Goal: Communication & Community: Answer question/provide support

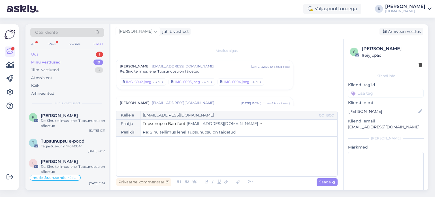
scroll to position [311, 0]
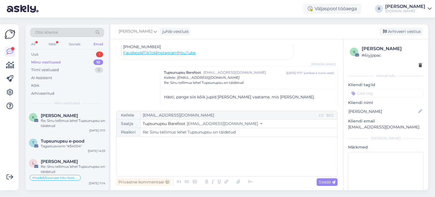
click at [39, 44] on div "All Web Socials Email" at bounding box center [67, 44] width 74 height 9
click at [34, 44] on div "All" at bounding box center [33, 43] width 7 height 7
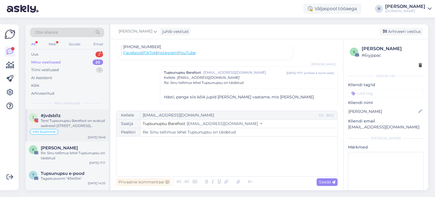
click at [72, 126] on div "Tere! Tupsunupsu Barefoot on avatud aadressil [STREET_ADDRESS] (Lembitu Konsumi…" at bounding box center [73, 123] width 65 height 10
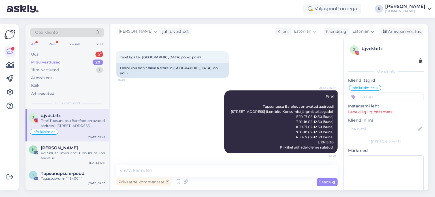
scroll to position [18, 0]
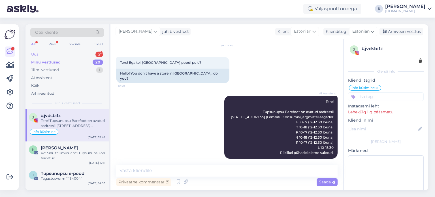
click at [53, 54] on div "Uus 2" at bounding box center [67, 54] width 74 height 8
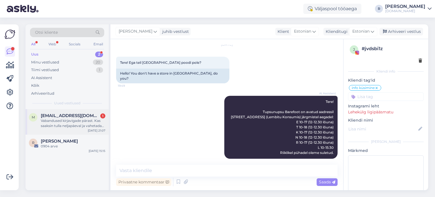
click at [63, 119] on div "Vabandused kirjavigade pärast. Kas saaksin tulla neljapäeval ja vahetada teiste…" at bounding box center [73, 123] width 65 height 10
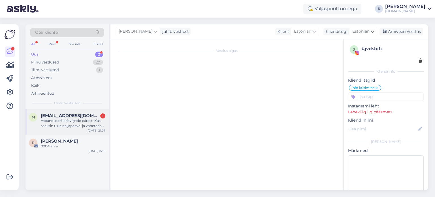
scroll to position [161, 0]
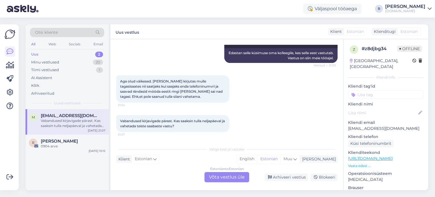
click at [224, 176] on div "Estonian to Estonian Võta vestlus üle" at bounding box center [226, 177] width 45 height 10
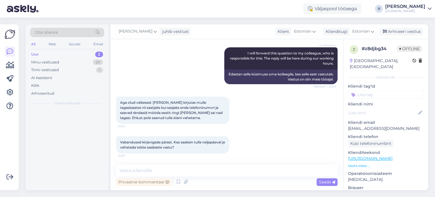
scroll to position [140, 0]
click at [190, 169] on textarea at bounding box center [226, 170] width 221 height 12
type textarea "Mis on teie tellimuse nr?"
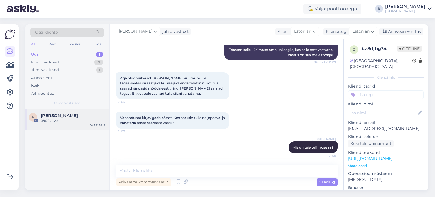
click at [62, 116] on span "[PERSON_NAME]" at bounding box center [59, 115] width 37 height 5
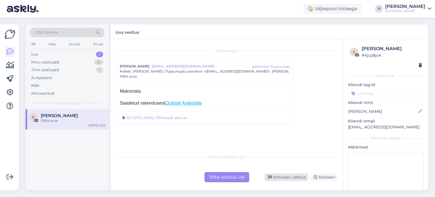
click at [275, 177] on div "Arhiveeri vestlus" at bounding box center [286, 177] width 44 height 8
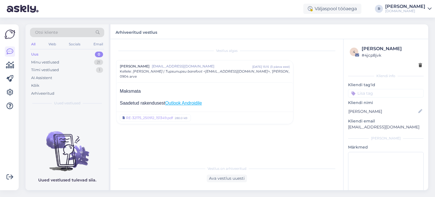
click at [35, 43] on div "All" at bounding box center [33, 43] width 7 height 7
click at [36, 86] on div "Kõik" at bounding box center [35, 86] width 8 height 6
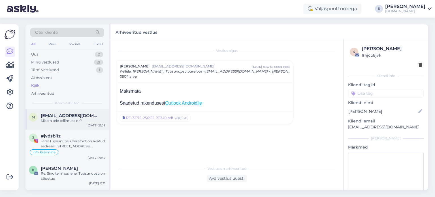
click at [55, 121] on div "Mis on teie tellimuse nr?" at bounding box center [73, 120] width 65 height 5
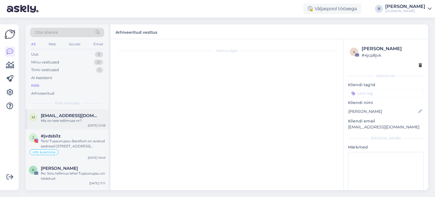
scroll to position [164, 0]
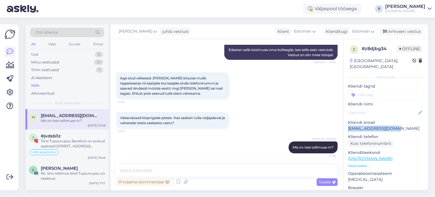
drag, startPoint x: 395, startPoint y: 121, endPoint x: 348, endPoint y: 125, distance: 47.5
click at [348, 125] on div "z # z8djbg34 Offline [GEOGRAPHIC_DATA], [GEOGRAPHIC_DATA] Kliendi info Kliendi …" at bounding box center [385, 158] width 85 height 239
copy p "[EMAIL_ADDRESS][DOMAIN_NAME]"
click at [183, 165] on textarea at bounding box center [226, 170] width 221 height 12
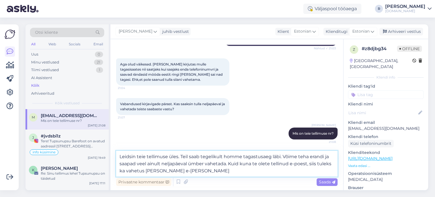
click at [144, 169] on textarea "Leidsin teie tellimuse üles. Teil saab tegelikult homme tagastusaeg läbi. Võime…" at bounding box center [226, 164] width 221 height 26
click at [297, 171] on textarea "Leidsin teie tellimuse üles. Teil saab tegelikult homme tagastusaeg läbi. Võime…" at bounding box center [226, 164] width 221 height 26
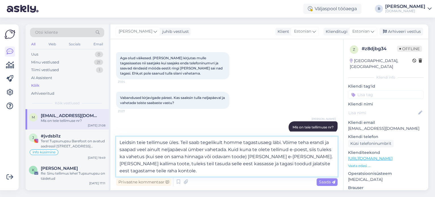
click at [195, 164] on textarea "Leidsin teie tellimuse üles. Teil saab tegelikult homme tagastusaeg läbi. Võime…" at bounding box center [226, 156] width 221 height 40
type textarea "Leidsin teie tellimuse üles. Teil saab tegelikult homme tagastusaeg läbi. Võime…"
click at [185, 170] on textarea "Leidsin teie tellimuse üles. Teil saab tegelikult homme tagastusaeg läbi. Võime…" at bounding box center [226, 156] width 221 height 40
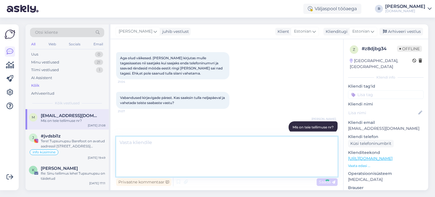
scroll to position [219, 0]
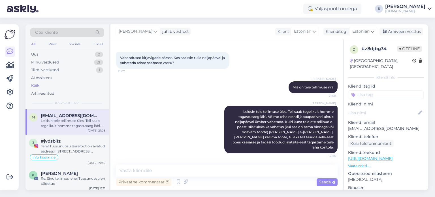
click at [375, 91] on input at bounding box center [386, 94] width 76 height 8
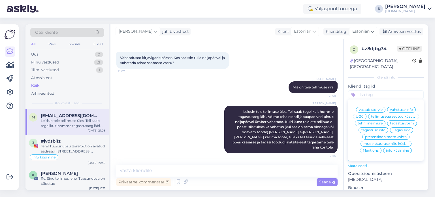
click at [402, 108] on span "vahetuse info" at bounding box center [401, 109] width 23 height 3
